Goal: Task Accomplishment & Management: Manage account settings

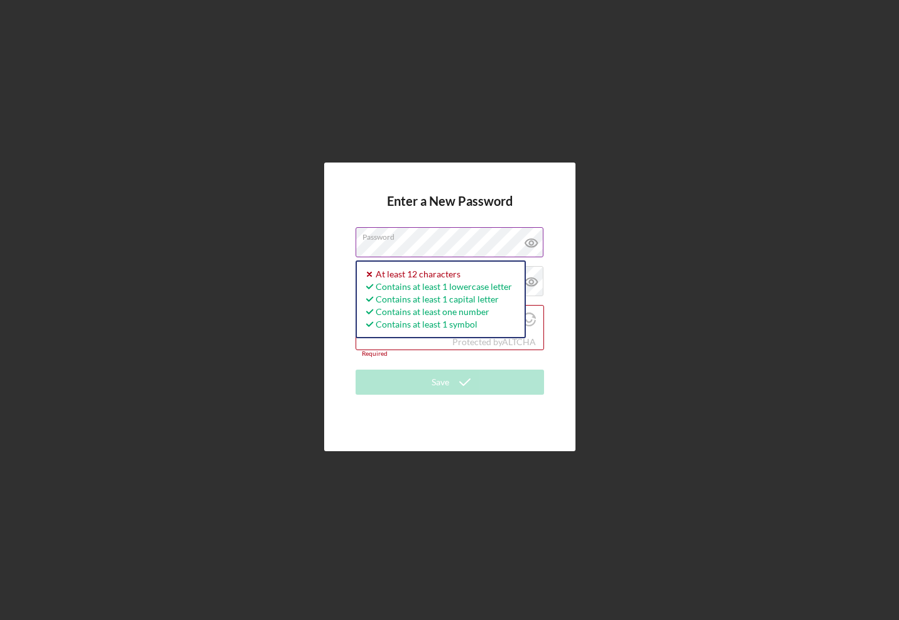
click at [529, 239] on icon at bounding box center [531, 242] width 31 height 31
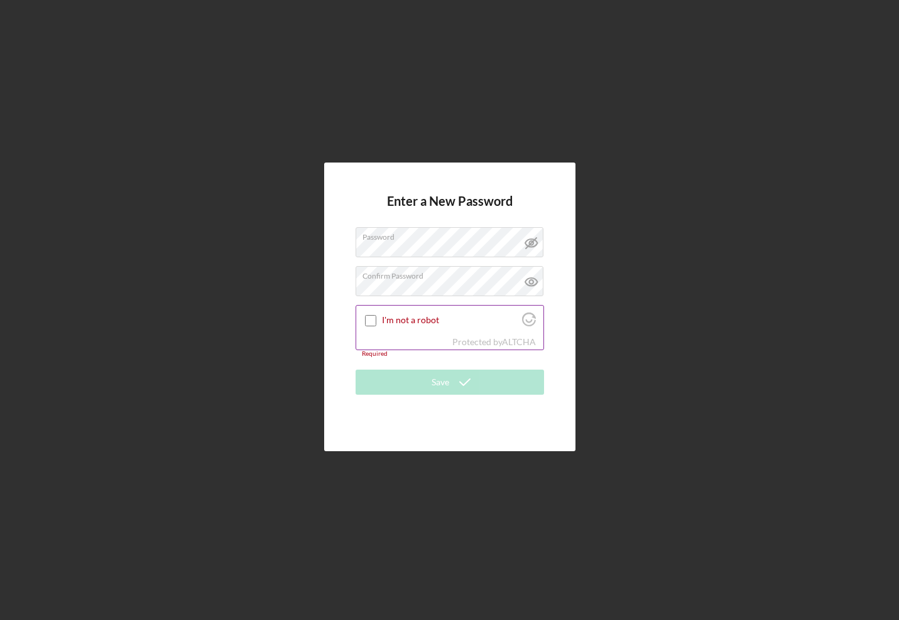
click at [371, 320] on input "I'm not a robot" at bounding box center [370, 320] width 11 height 11
checkbox input "true"
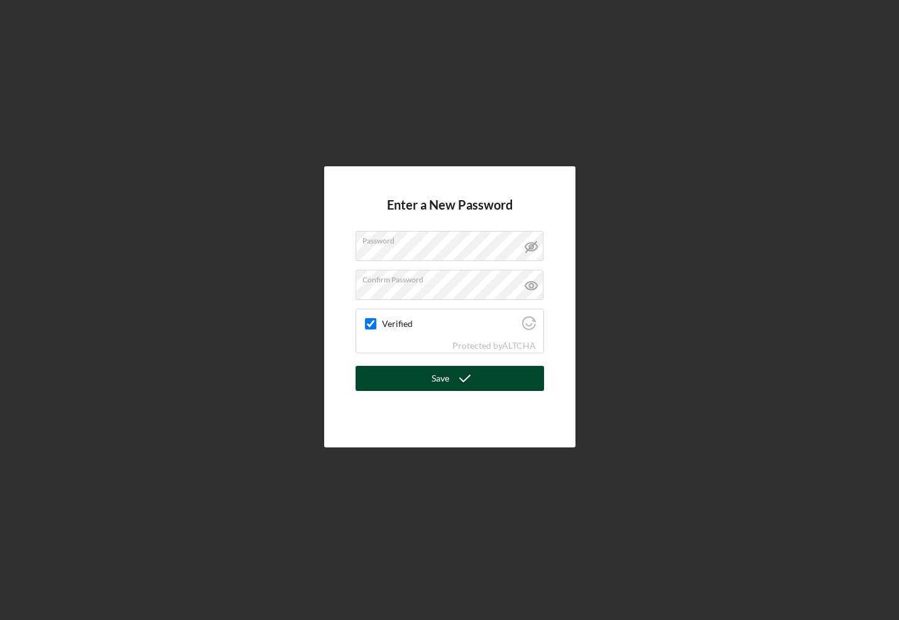
click at [401, 384] on button "Save" at bounding box center [449, 378] width 188 height 25
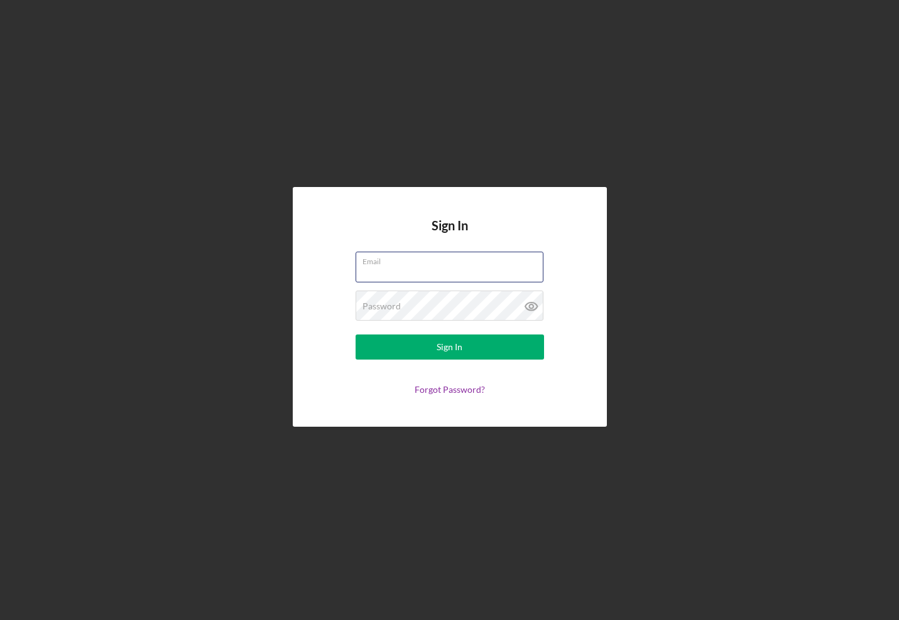
type input "info@thecultureside.og"
click at [449, 347] on button "Sign In" at bounding box center [449, 347] width 188 height 25
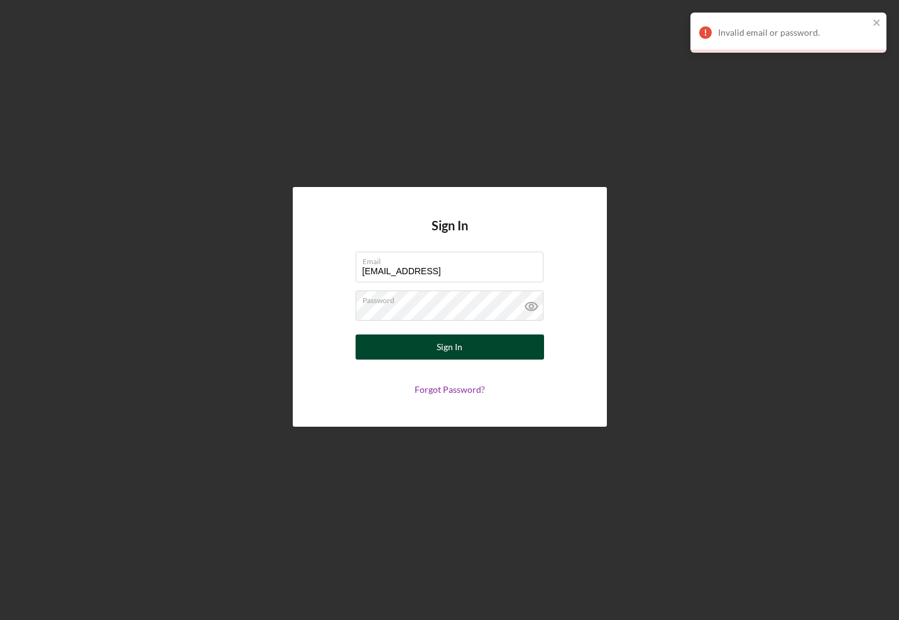
click at [473, 352] on button "Sign In" at bounding box center [449, 347] width 188 height 25
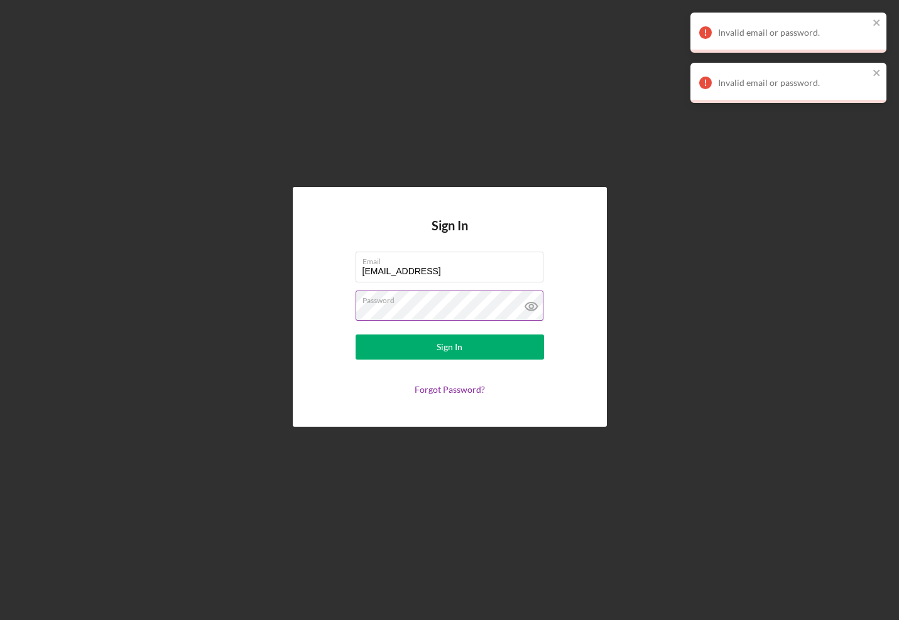
click at [531, 305] on icon at bounding box center [531, 307] width 4 height 4
click at [448, 342] on div "Sign In" at bounding box center [449, 347] width 26 height 25
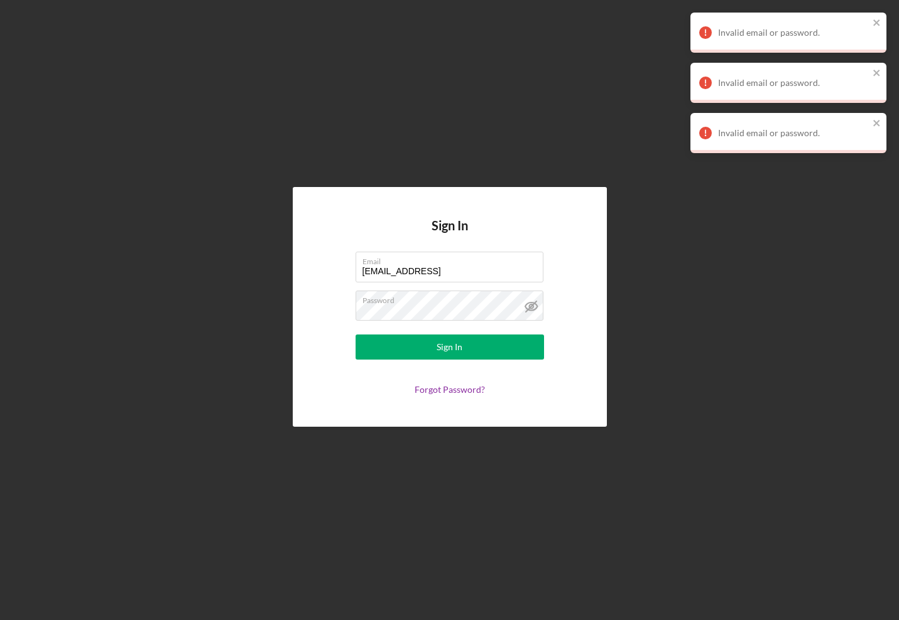
click at [530, 139] on div "Sign In Email info@thecultureside.og Password Sign In Forgot Password?" at bounding box center [449, 307] width 886 height 614
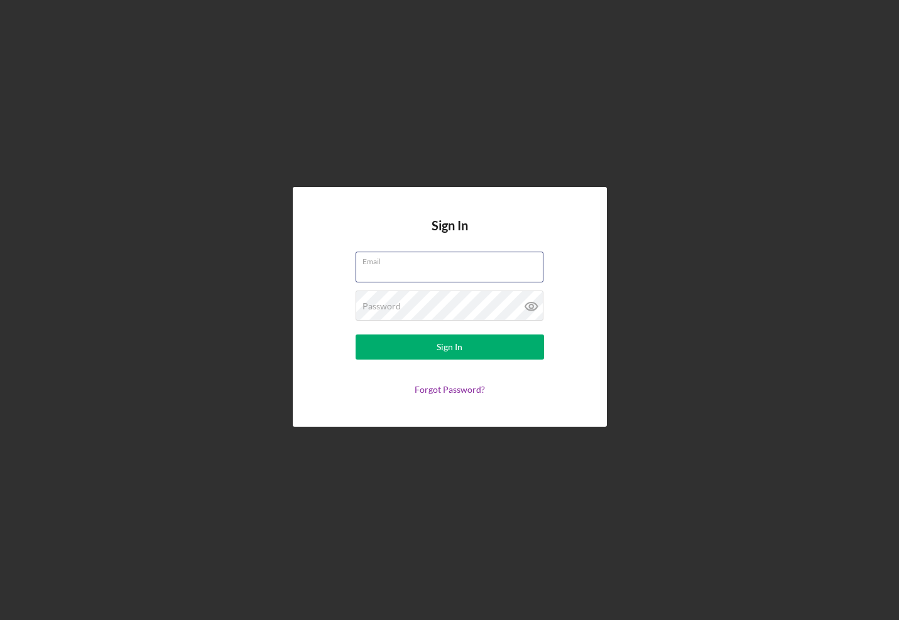
type input "[EMAIL_ADDRESS]"
click at [522, 308] on icon at bounding box center [531, 306] width 31 height 31
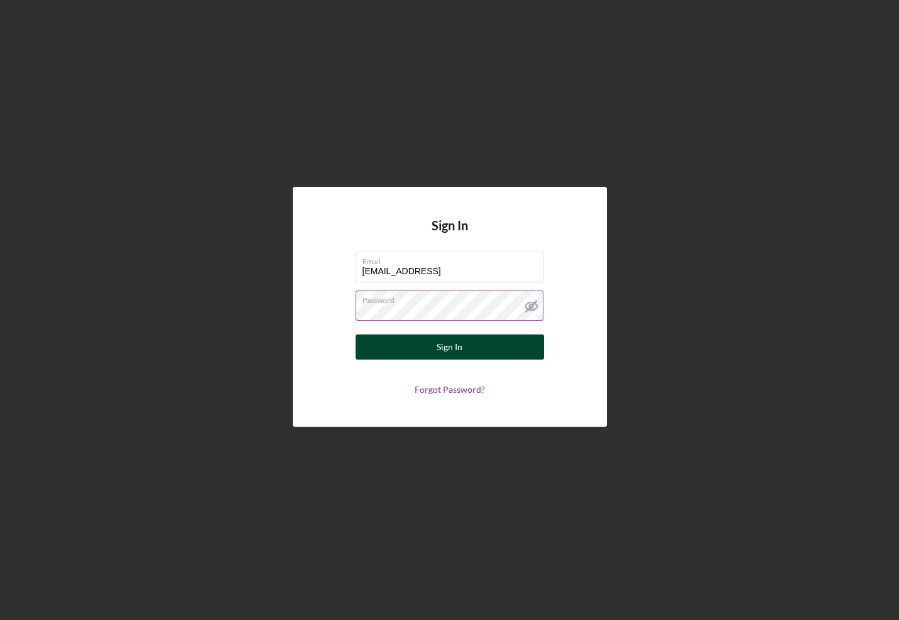
click at [490, 346] on button "Sign In" at bounding box center [449, 347] width 188 height 25
click at [451, 381] on form "Email info@thecultureside.og Password Sign In Forgot Password?" at bounding box center [449, 323] width 251 height 143
click at [451, 390] on link "Forgot Password?" at bounding box center [449, 389] width 70 height 11
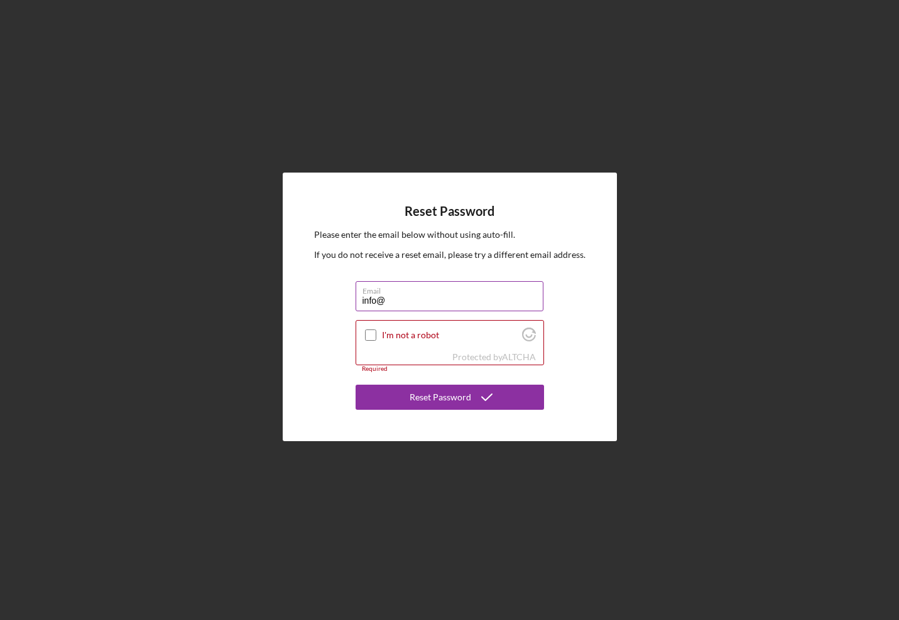
type input "info@thecultureside.og"
click at [372, 333] on input "I'm not a robot" at bounding box center [370, 335] width 11 height 11
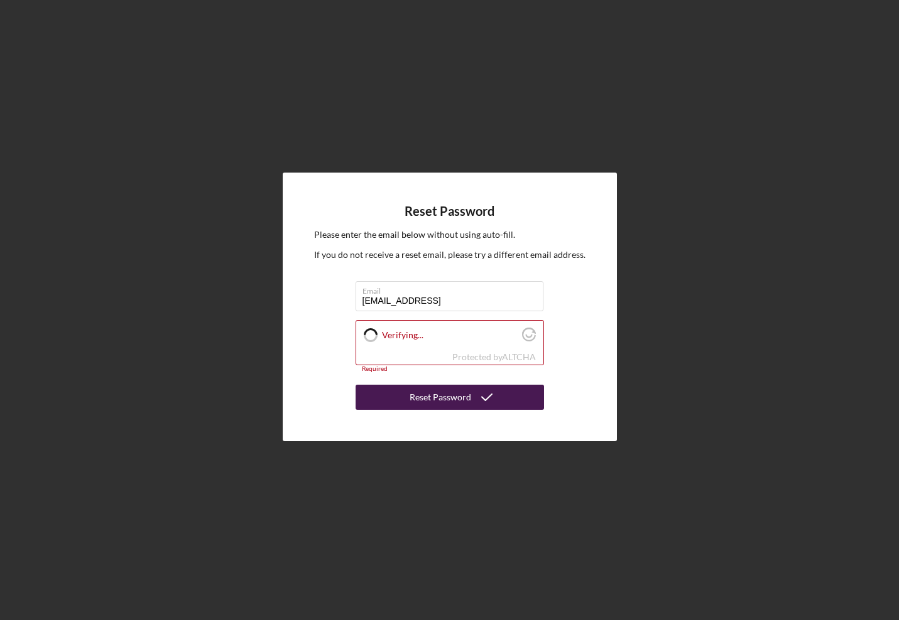
checkbox input "true"
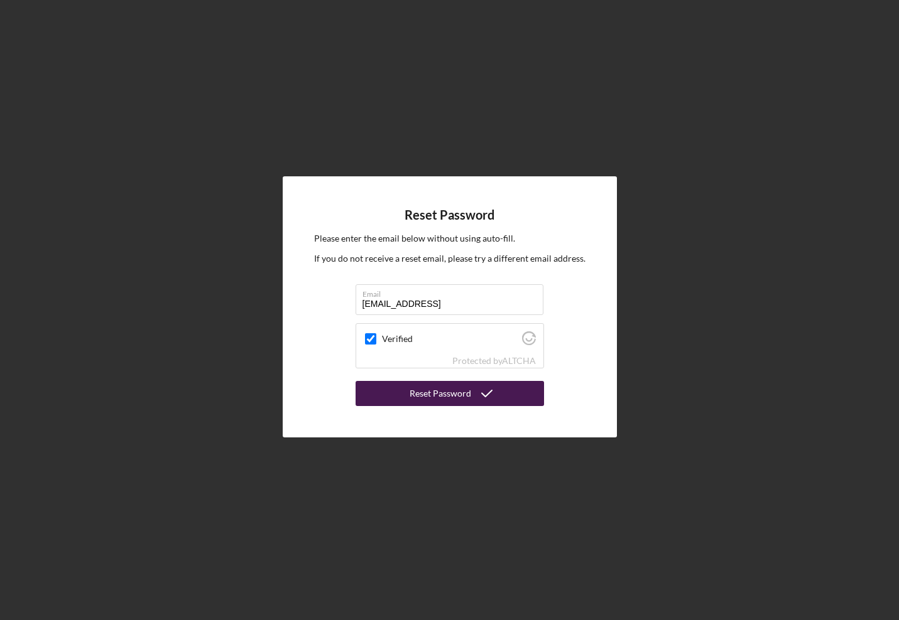
click at [442, 403] on div "Reset Password" at bounding box center [440, 393] width 62 height 25
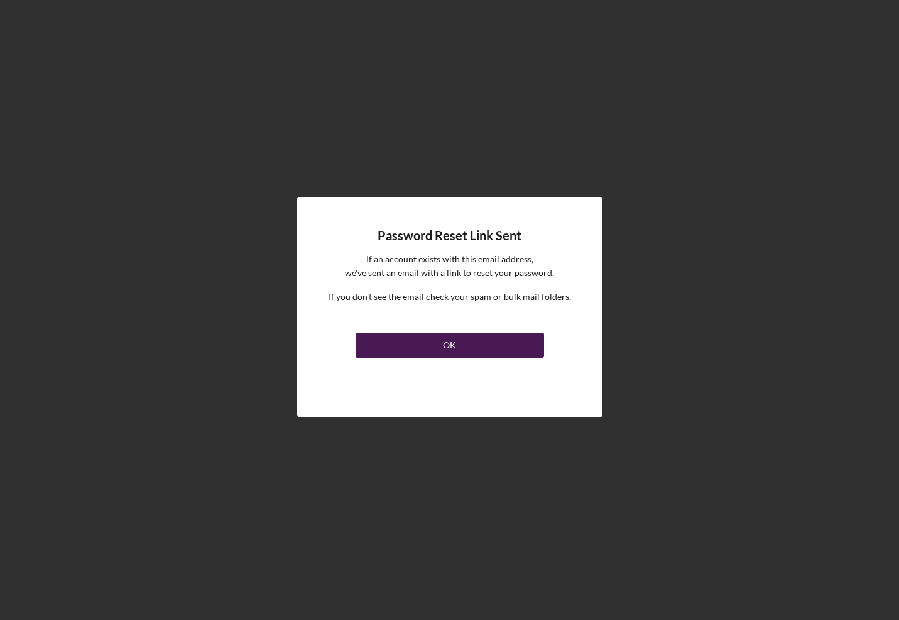
click at [441, 338] on button "OK" at bounding box center [449, 345] width 188 height 25
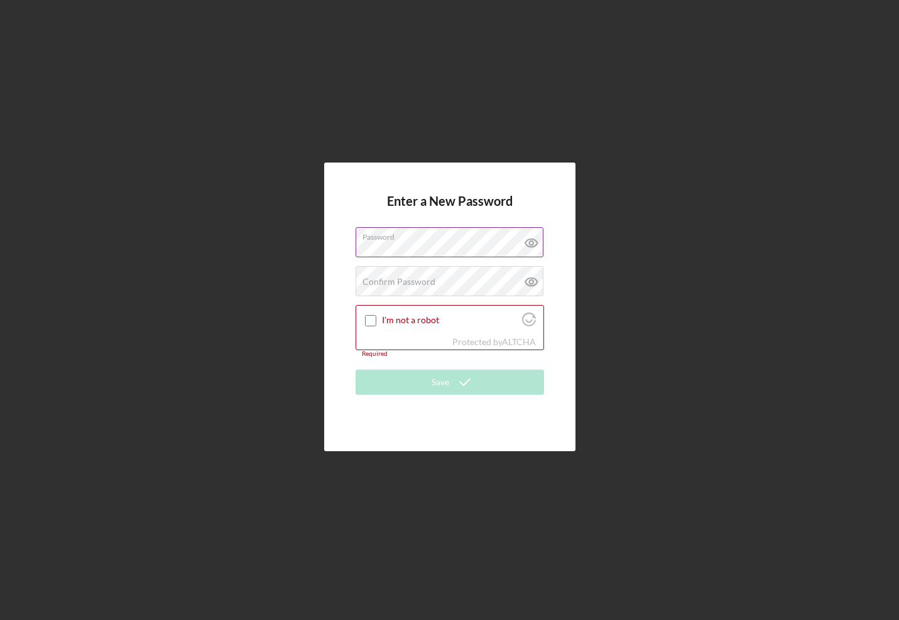
click at [531, 248] on icon at bounding box center [531, 242] width 31 height 31
click at [454, 279] on div "Confirm Password Passwords do not match." at bounding box center [449, 281] width 188 height 31
click at [367, 322] on input "I'm not a robot" at bounding box center [370, 320] width 11 height 11
checkbox input "true"
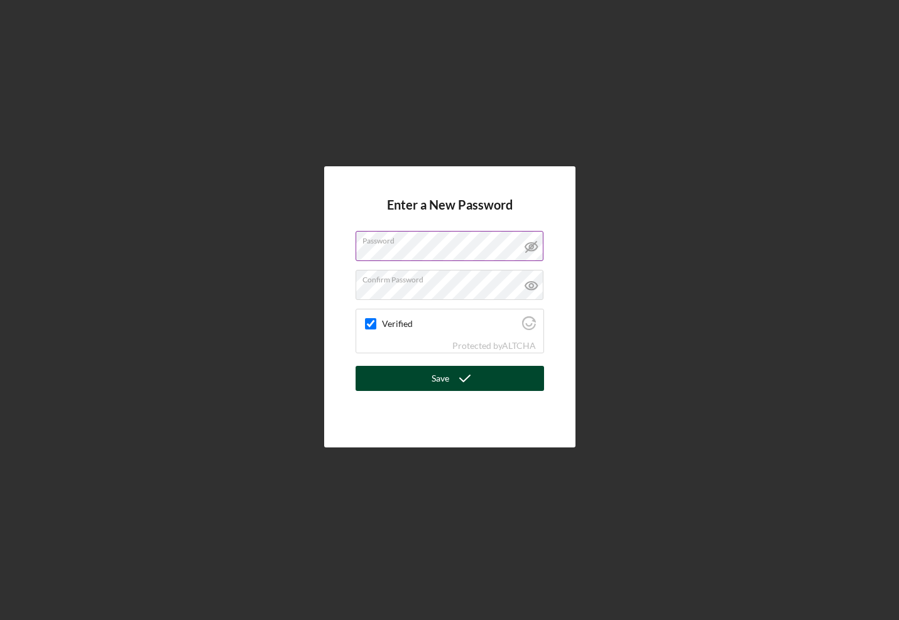
click at [411, 378] on button "Save" at bounding box center [449, 378] width 188 height 25
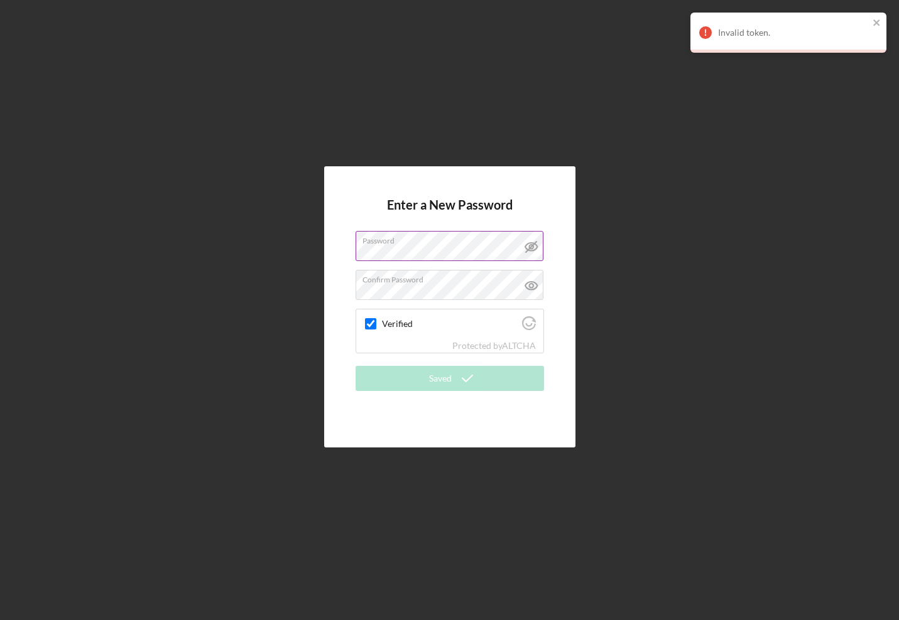
click at [472, 208] on h4 "Enter a New Password" at bounding box center [450, 214] width 126 height 33
click at [601, 139] on div "Enter a New Password Password Confirm Password Verified Protected by ALTCHA Sav…" at bounding box center [449, 307] width 886 height 614
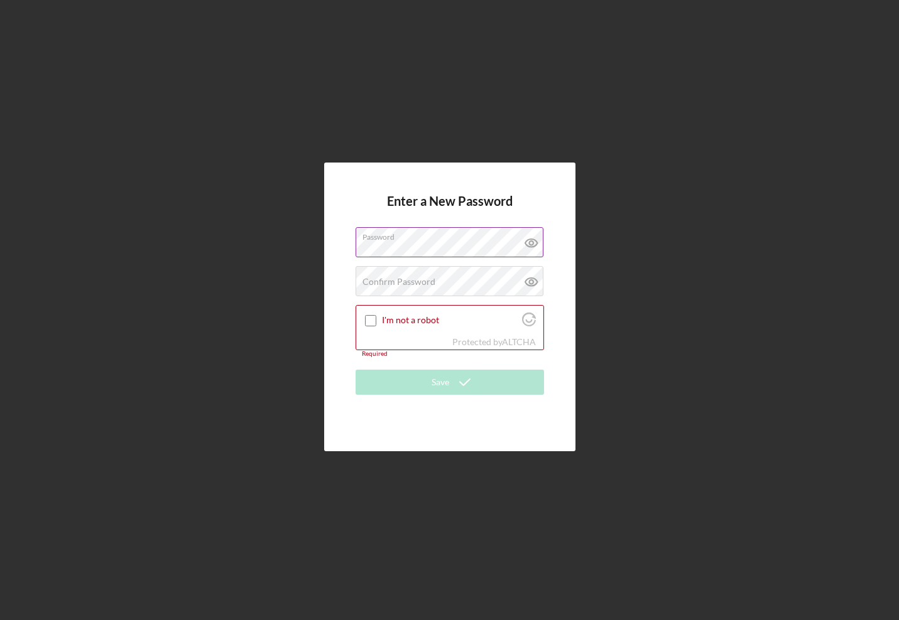
click at [534, 238] on icon at bounding box center [531, 242] width 31 height 31
click at [460, 279] on div "Confirm Password Passwords do not match." at bounding box center [449, 281] width 188 height 31
click at [367, 318] on input "I'm not a robot" at bounding box center [370, 320] width 11 height 11
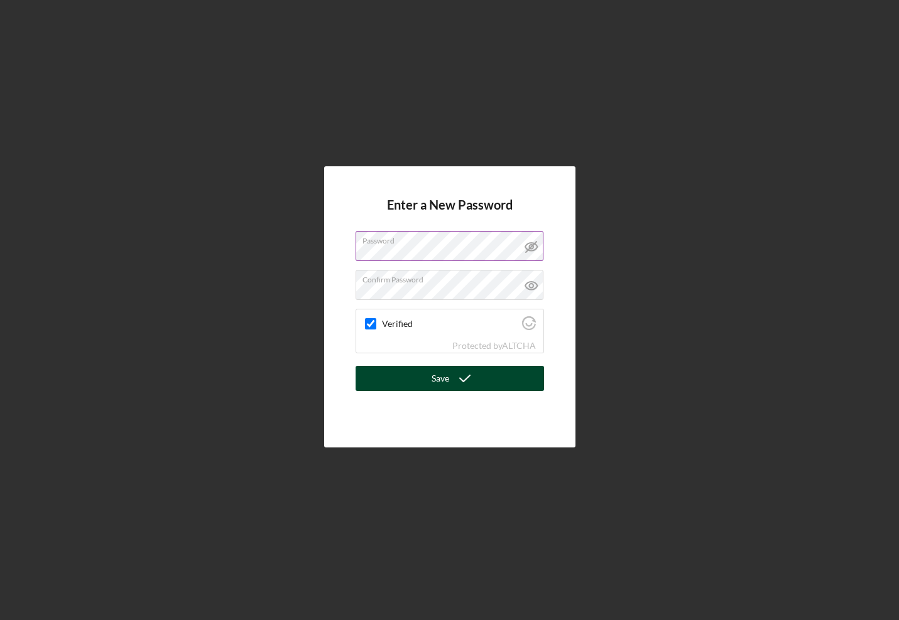
click at [418, 384] on button "Save" at bounding box center [449, 378] width 188 height 25
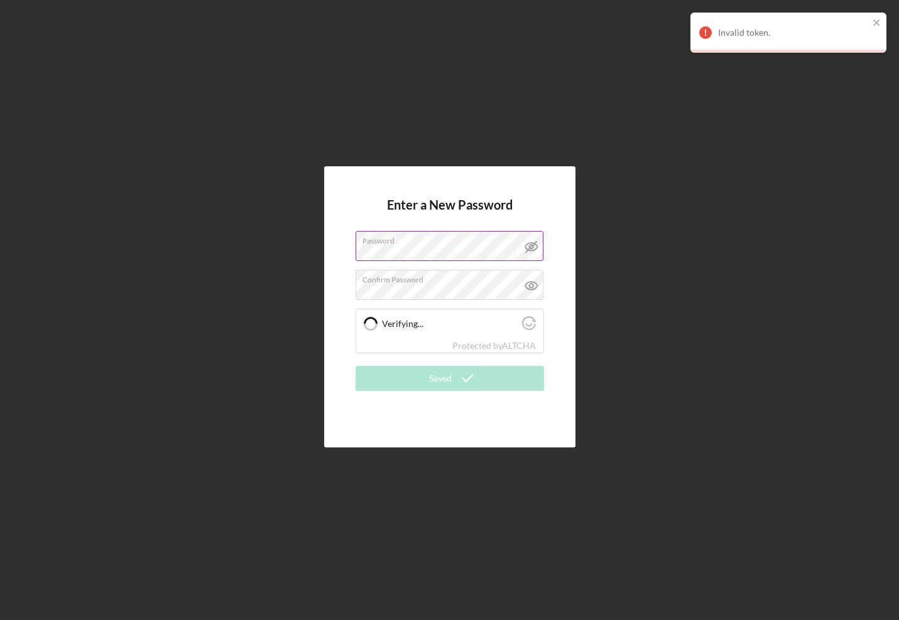
checkbox input "true"
